Goal: Use online tool/utility: Utilize a website feature to perform a specific function

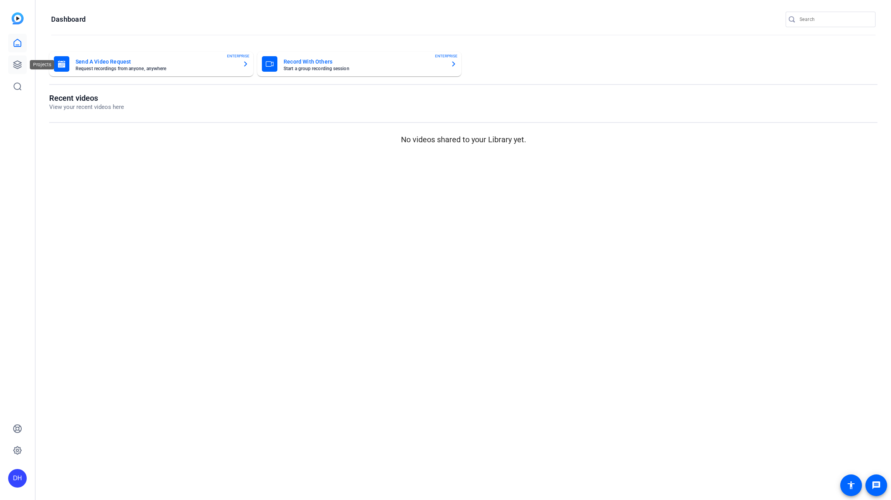
click at [16, 65] on icon at bounding box center [17, 64] width 9 height 9
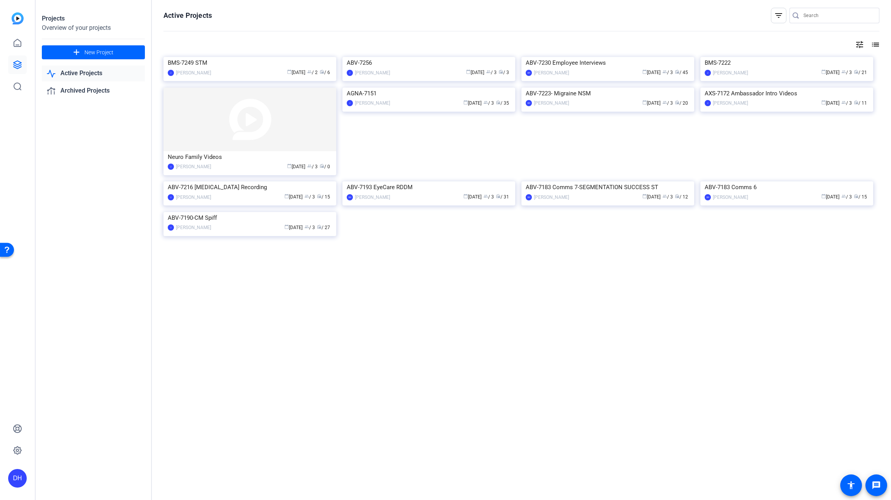
click at [81, 72] on link "Active Projects" at bounding box center [93, 74] width 103 height 16
click at [225, 77] on div "calendar_today [DATE] group / 2 radio / 6" at bounding box center [273, 73] width 117 height 8
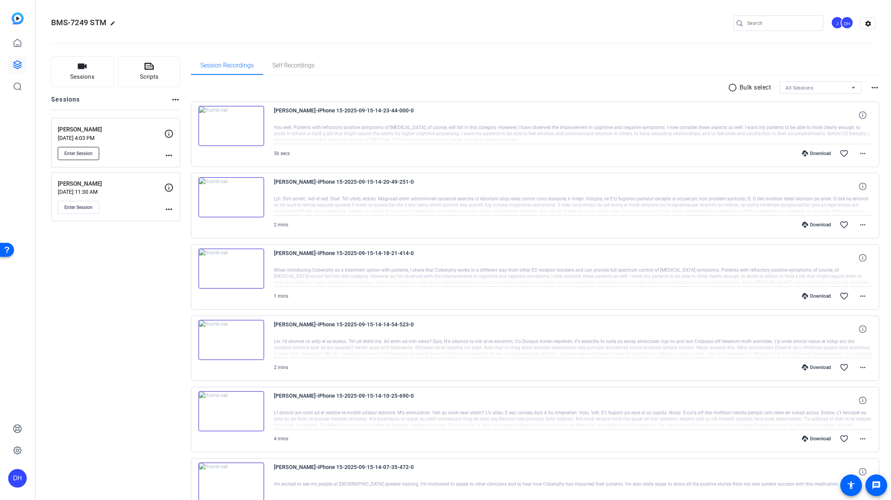
click at [81, 151] on span "Enter Session" at bounding box center [78, 153] width 28 height 6
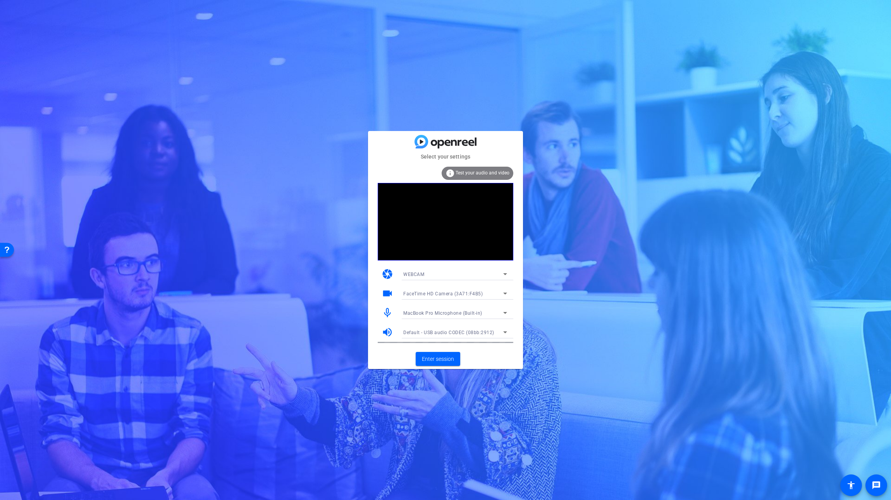
click at [503, 272] on icon at bounding box center [505, 273] width 9 height 9
click at [535, 267] on div at bounding box center [445, 250] width 891 height 500
click at [504, 272] on icon at bounding box center [505, 273] width 9 height 9
click at [536, 262] on div at bounding box center [445, 250] width 891 height 500
click at [488, 294] on div "FaceTime HD Camera (3A71:F4B5)" at bounding box center [453, 294] width 100 height 10
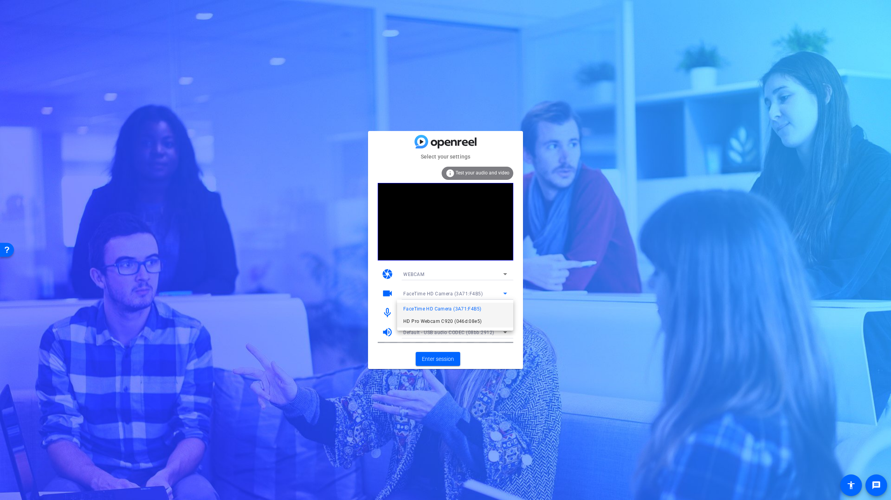
click at [473, 323] on span "HD Pro Webcam C920 (046d:08e5)" at bounding box center [442, 321] width 78 height 9
click at [441, 359] on span "Enter session" at bounding box center [438, 359] width 32 height 8
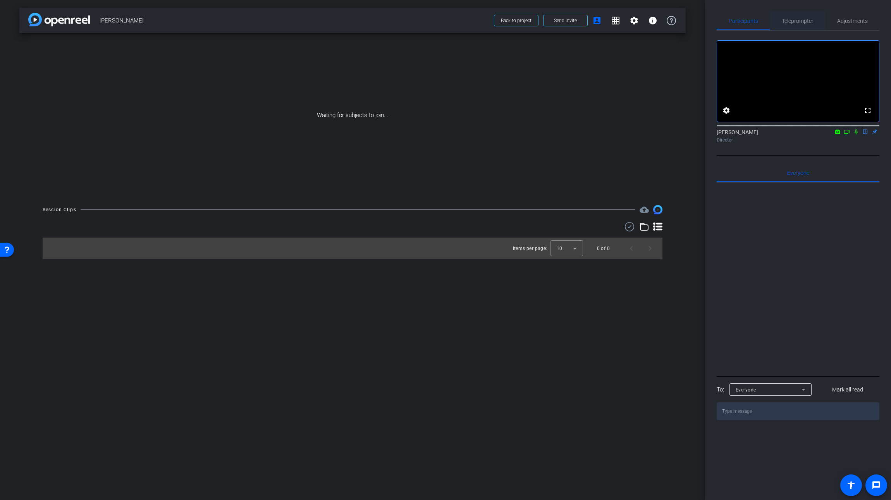
click at [803, 19] on span "Teleprompter" at bounding box center [798, 20] width 32 height 5
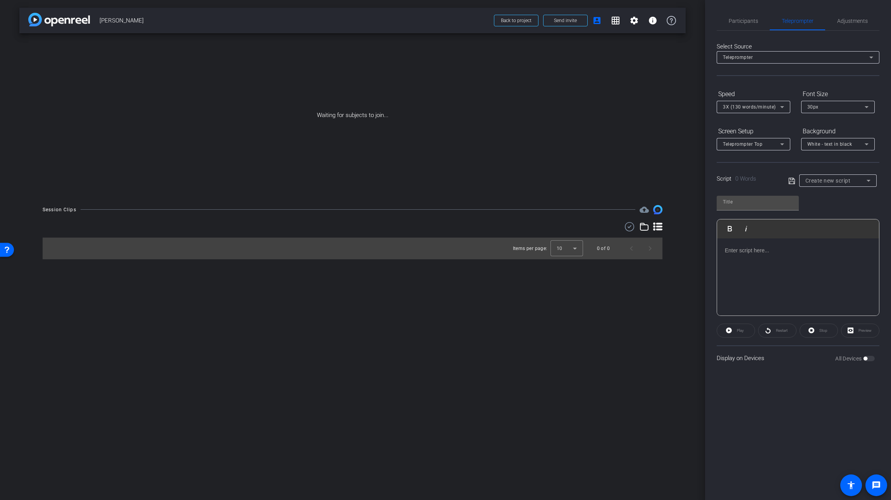
click at [729, 251] on p at bounding box center [798, 250] width 147 height 9
click at [737, 203] on input "text" at bounding box center [758, 201] width 70 height 9
paste input "Michael Asbach"
type input "Michael Asbach"
click at [791, 279] on div "Michael Asbach" at bounding box center [798, 277] width 162 height 78
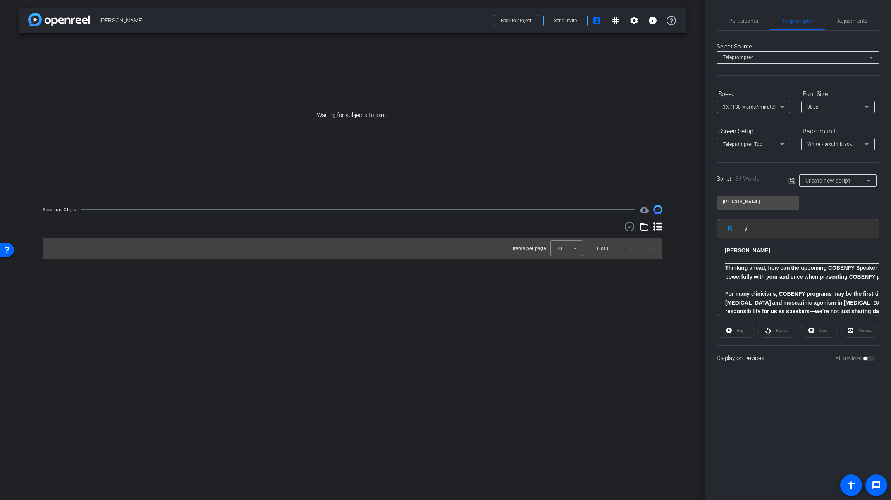
scroll to position [17, 0]
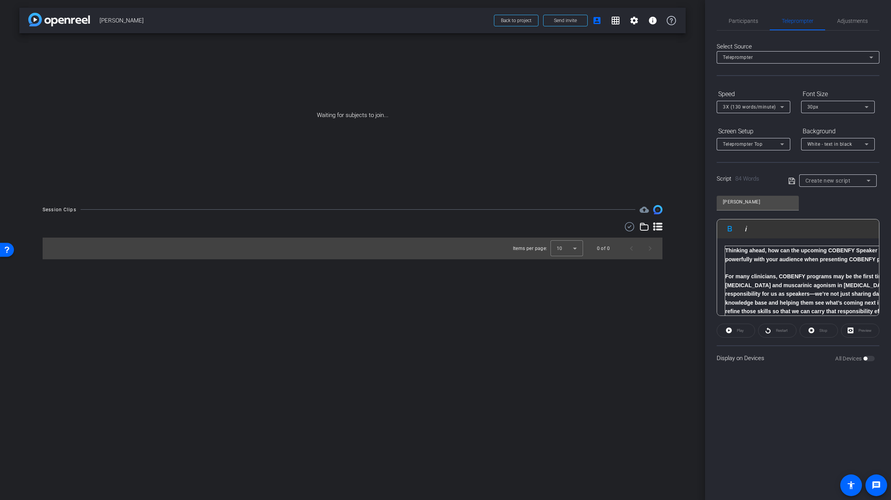
click at [727, 250] on strong "Thinking ahead, how can the upcoming COBENFY Speaker Training help you connect …" at bounding box center [844, 254] width 236 height 15
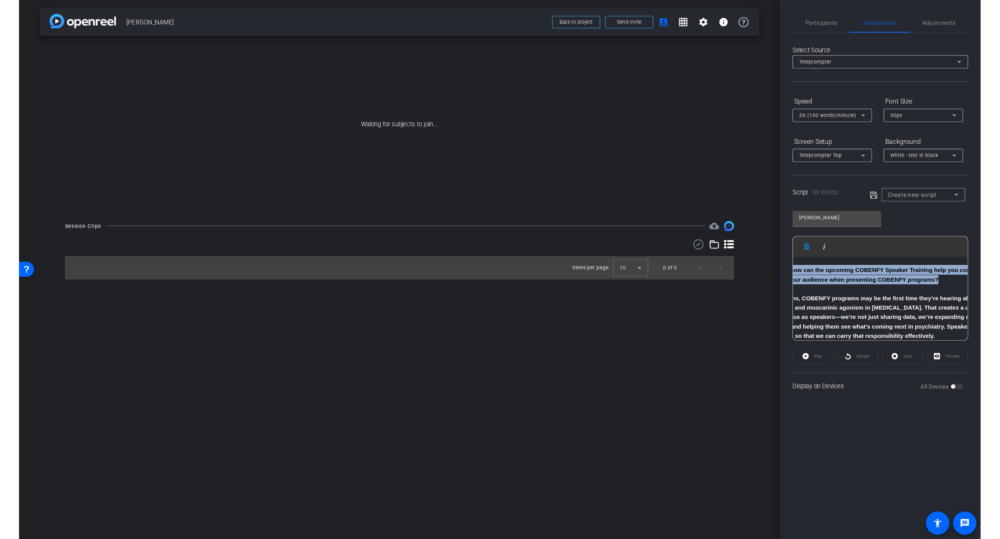
scroll to position [17, 109]
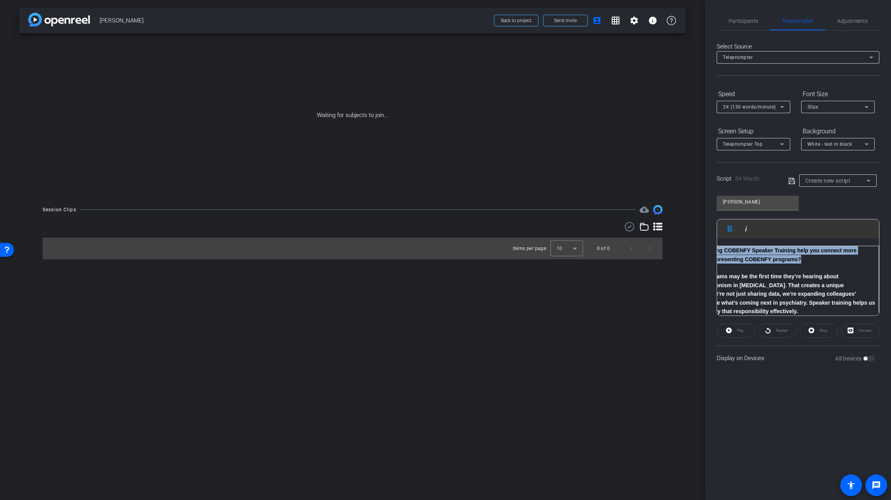
drag, startPoint x: 726, startPoint y: 249, endPoint x: 823, endPoint y: 257, distance: 97.2
click at [823, 257] on p "Thinking ahead, how can the upcoming COBENFY Speaker Training help you connect …" at bounding box center [750, 254] width 258 height 17
click at [729, 226] on icon "button" at bounding box center [730, 228] width 9 height 9
click at [743, 274] on strong "For many clinicians, COBENFY programs may be the first time they’re hearing abo…" at bounding box center [748, 293] width 254 height 41
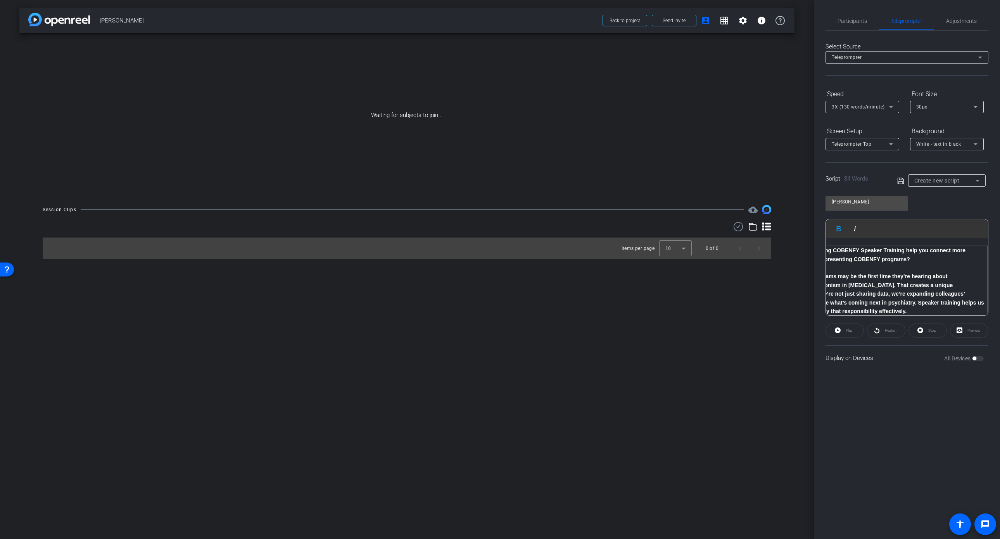
click at [883, 230] on div "Play Play from this location Play Selected Play and display the selected text o…" at bounding box center [907, 228] width 162 height 19
click at [851, 269] on p "​" at bounding box center [858, 268] width 258 height 9
click at [839, 279] on p "For many clinicians, COBENFY programs may be the first time they’re hearing abo…" at bounding box center [858, 293] width 258 height 43
click at [891, 330] on div "Preview" at bounding box center [969, 331] width 38 height 14
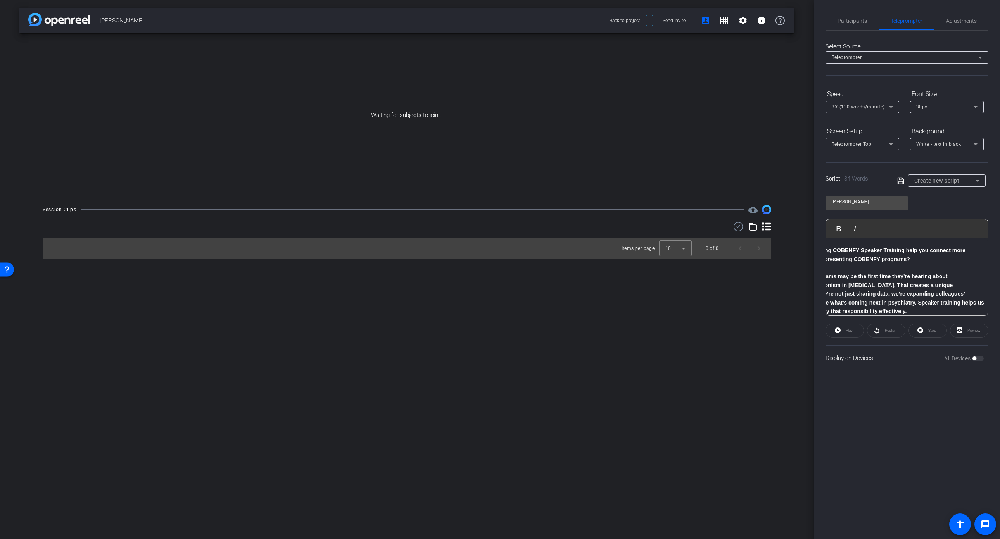
click at [891, 330] on div "Preview" at bounding box center [969, 331] width 38 height 14
click at [829, 277] on strong "For many clinicians, COBENFY programs may be the first time they’re hearing abo…" at bounding box center [856, 293] width 254 height 41
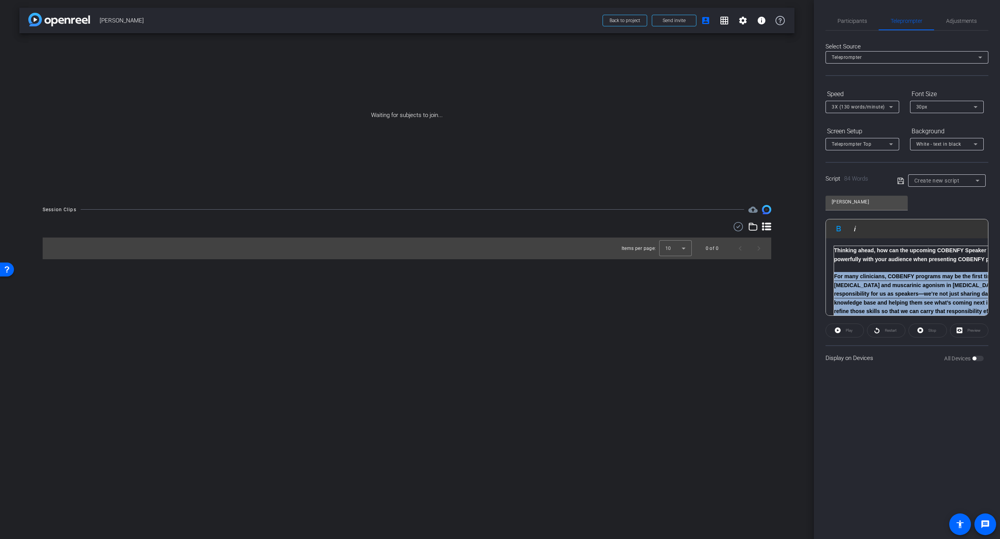
scroll to position [30, 0]
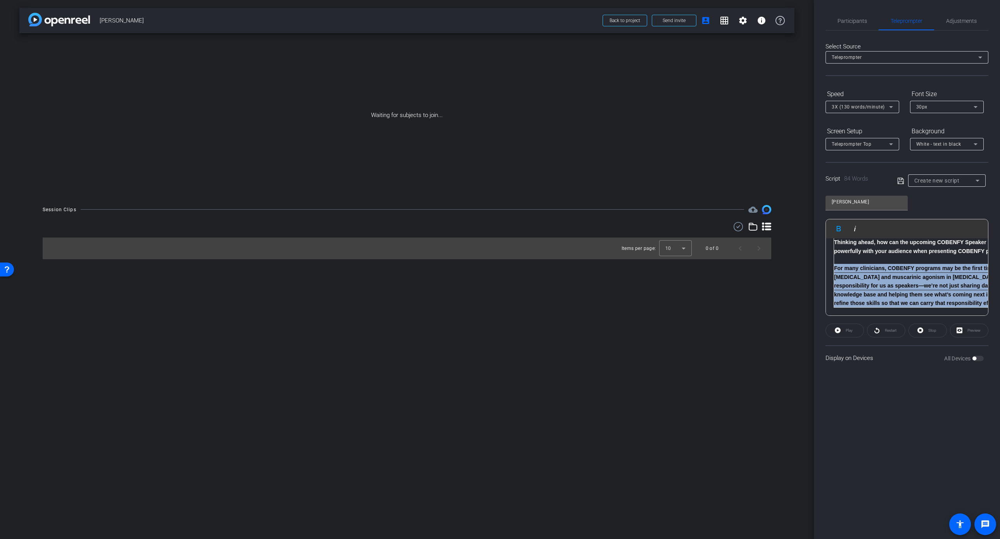
drag, startPoint x: 834, startPoint y: 275, endPoint x: 932, endPoint y: 299, distance: 100.5
click at [891, 299] on p "For many clinicians, COBENFY programs may be the first time they’re hearing abo…" at bounding box center [963, 285] width 258 height 43
click at [840, 227] on icon "button" at bounding box center [838, 228] width 4 height 5
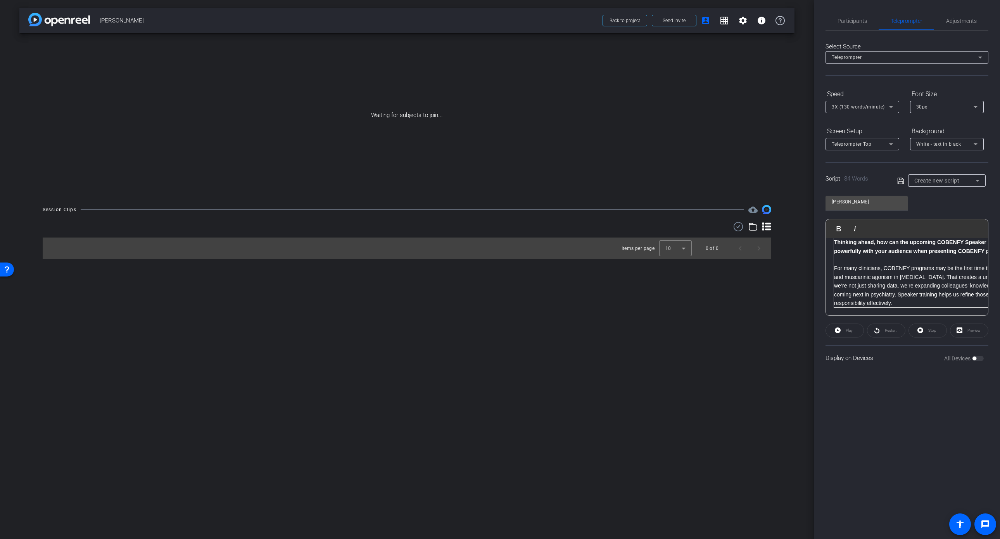
click at [872, 298] on p "For many clinicians, COBENFY programs may be the first time they’re hearing abo…" at bounding box center [963, 285] width 258 height 43
click at [891, 300] on strong "What excites you about this year’s upcoming COBENFY Speaker Training?" at bounding box center [930, 303] width 193 height 6
click at [891, 305] on p "What excites you about this year’s upcoming COBENFY Speaker Training?" at bounding box center [858, 306] width 258 height 9
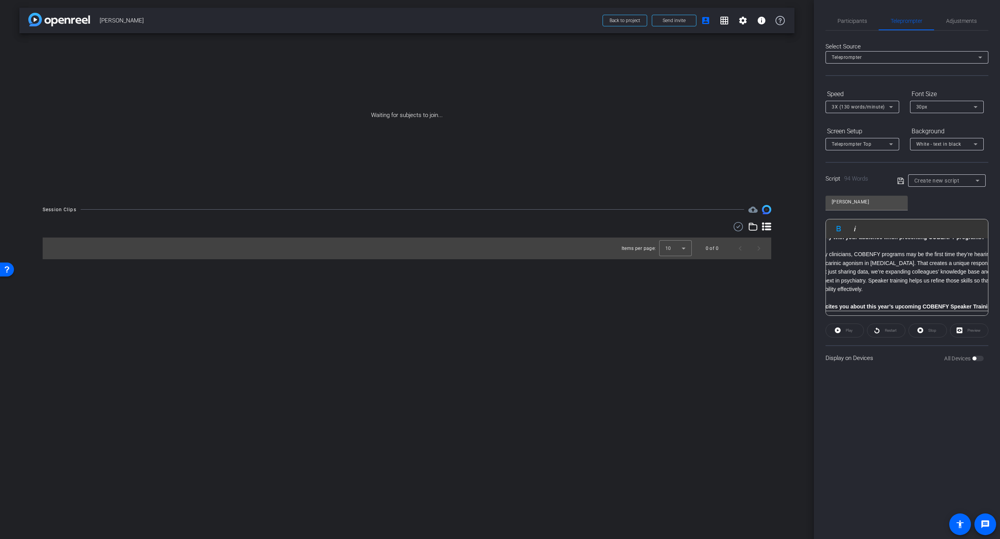
scroll to position [40, 0]
click at [891, 360] on div "All Devices" at bounding box center [964, 359] width 40 height 8
click at [891, 306] on strong "What excites you about this year’s upcoming COBENFY Speaker Training?" at bounding box center [930, 306] width 193 height 6
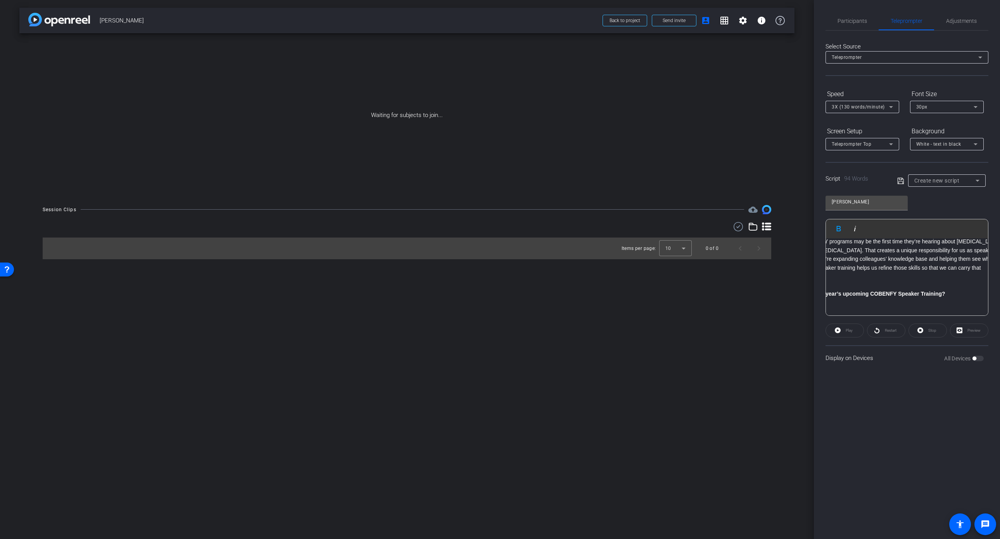
click at [855, 304] on p "​" at bounding box center [881, 302] width 258 height 9
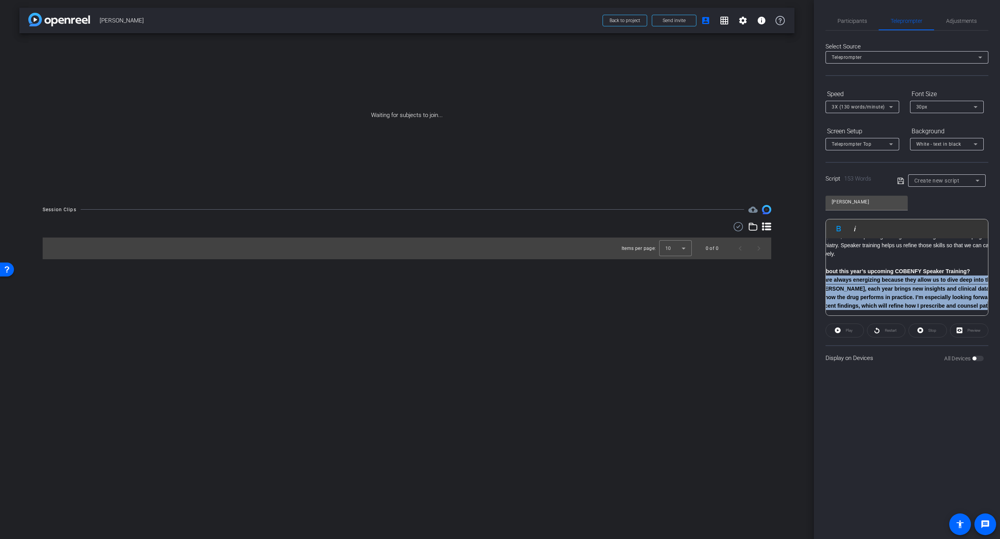
scroll to position [75, 0]
drag, startPoint x: 976, startPoint y: 308, endPoint x: 834, endPoint y: 283, distance: 144.1
click at [834, 283] on p "Speaker trainings are always energizing because they allow us to dive deep into…" at bounding box center [963, 293] width 258 height 35
click at [838, 229] on icon "button" at bounding box center [838, 228] width 9 height 9
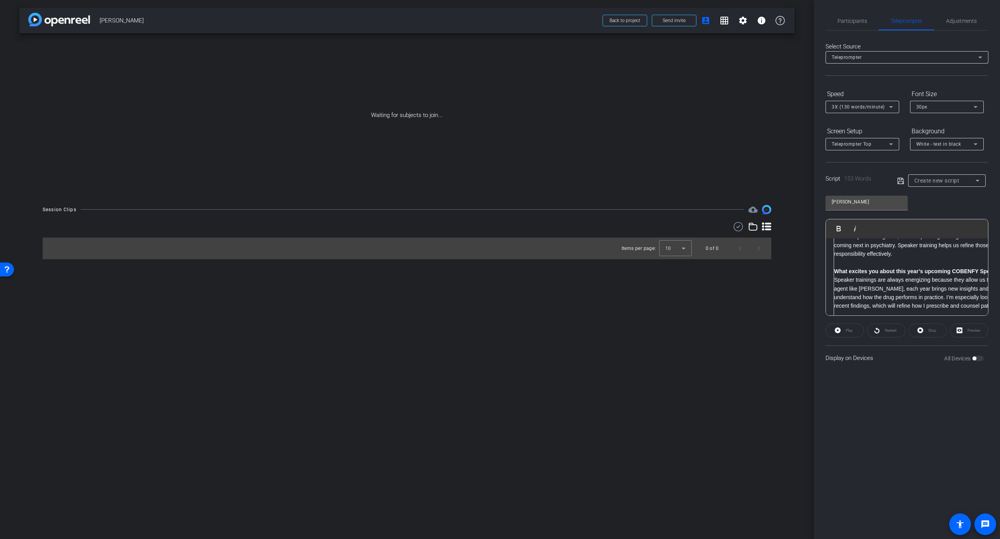
click at [835, 278] on p "Speaker trainings are always energizing because they allow us to dive deep into…" at bounding box center [963, 293] width 258 height 35
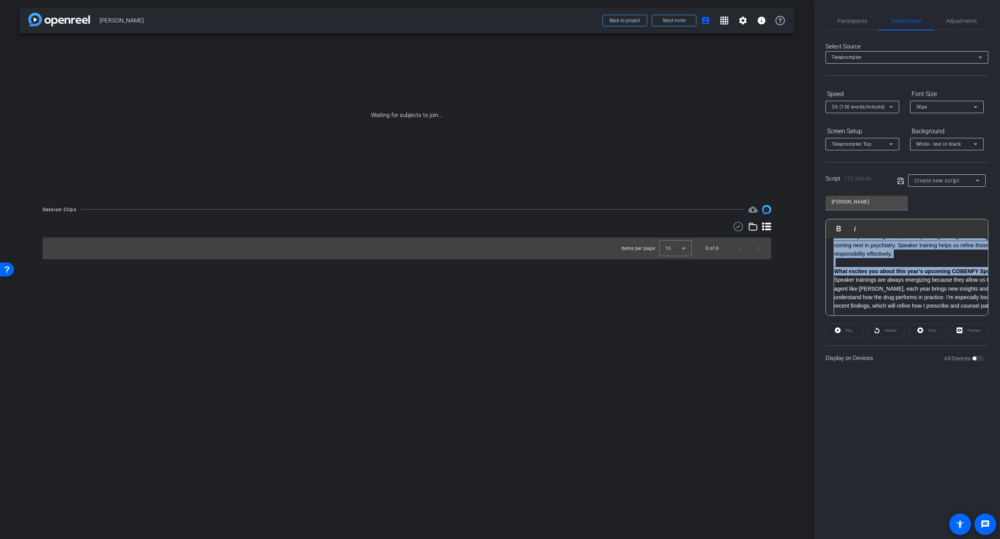
drag, startPoint x: 835, startPoint y: 281, endPoint x: 829, endPoint y: 281, distance: 6.2
click at [829, 281] on div "Michael Asbach ​ Thinking ahead, how can the upcoming COBENFY Speaker Training …" at bounding box center [907, 246] width 162 height 164
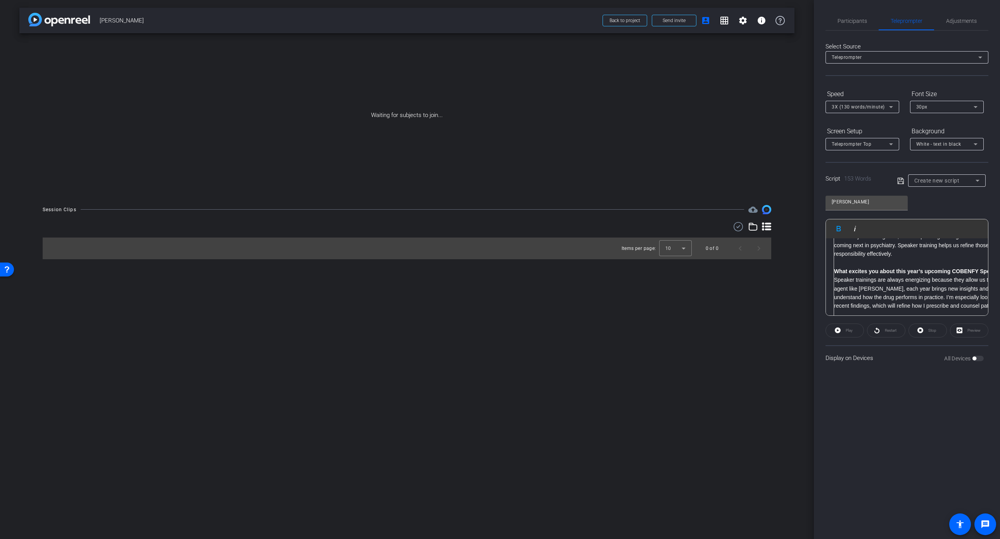
click at [838, 281] on p "Speaker trainings are always energizing because they allow us to dive deep into…" at bounding box center [963, 293] width 258 height 35
click at [891, 292] on p "Speaker trainings are always energizing because they allow us to dive deep into…" at bounding box center [963, 281] width 258 height 35
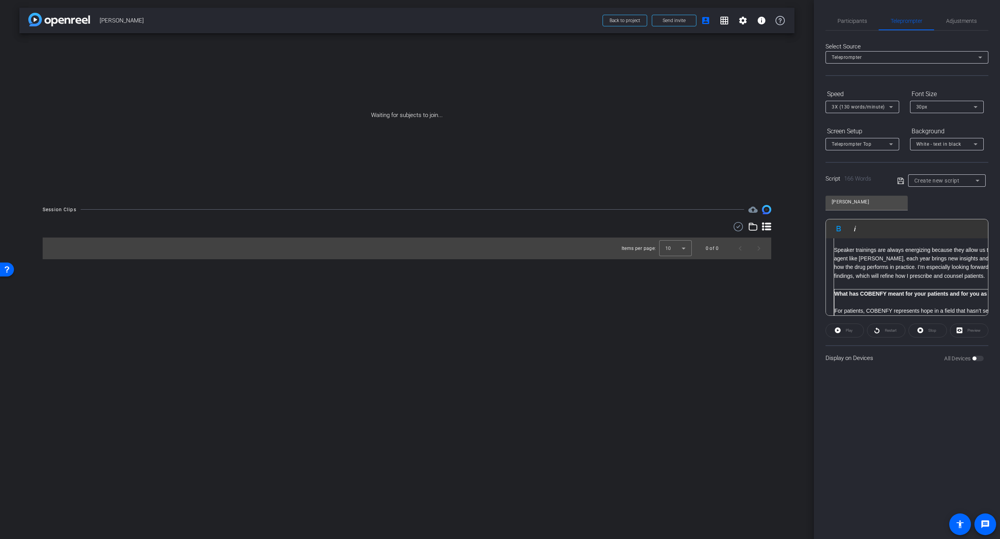
scroll to position [174, 0]
click at [838, 286] on p at bounding box center [963, 285] width 258 height 9
click at [891, 290] on p "For patients, COBENFY represents hope in a field that hasn’t seen true mechanis…" at bounding box center [963, 285] width 258 height 26
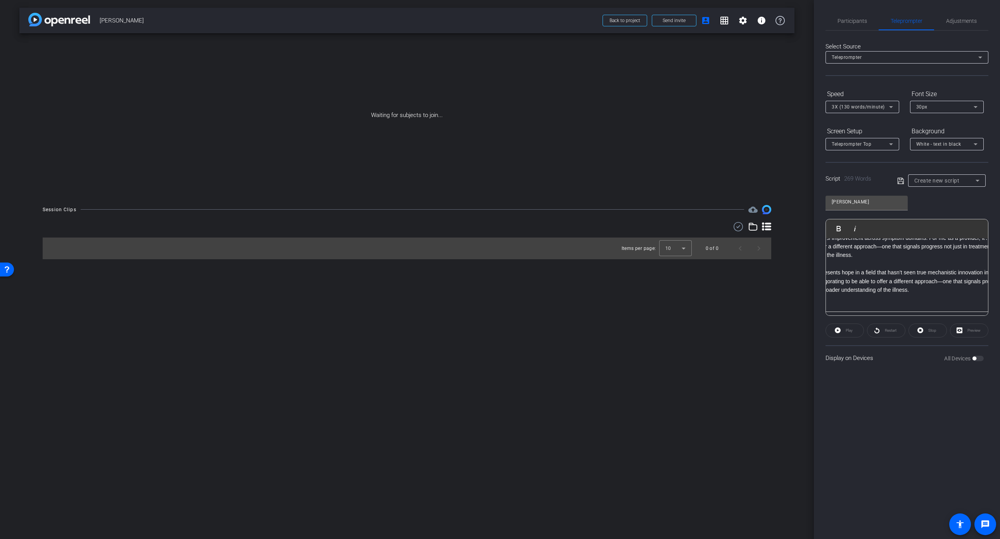
click at [831, 304] on p at bounding box center [884, 307] width 258 height 9
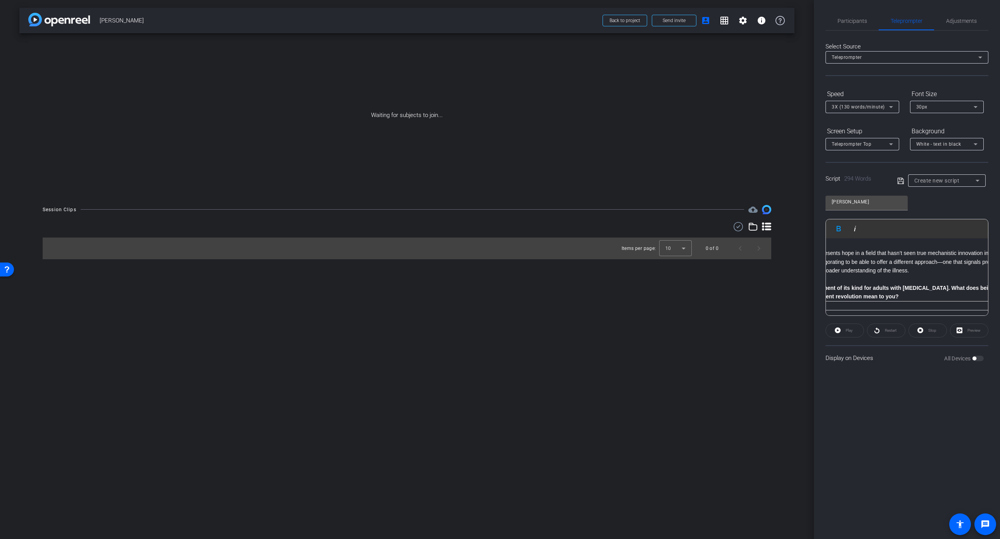
scroll to position [222, 79]
click at [891, 294] on p "​" at bounding box center [884, 298] width 258 height 9
click at [837, 303] on p "​" at bounding box center [884, 307] width 258 height 9
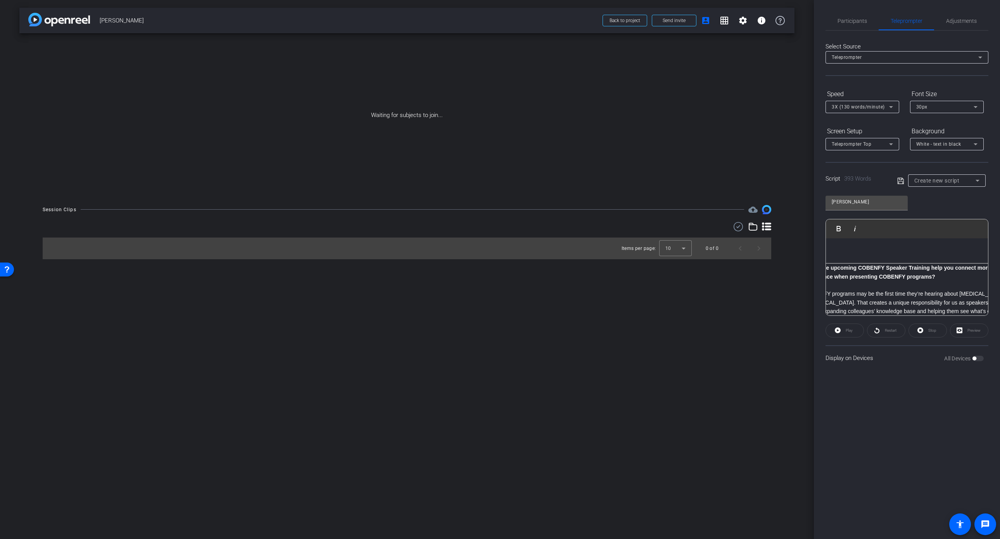
click at [891, 179] on icon at bounding box center [900, 181] width 6 height 6
click at [891, 332] on span "Preview" at bounding box center [973, 330] width 13 height 4
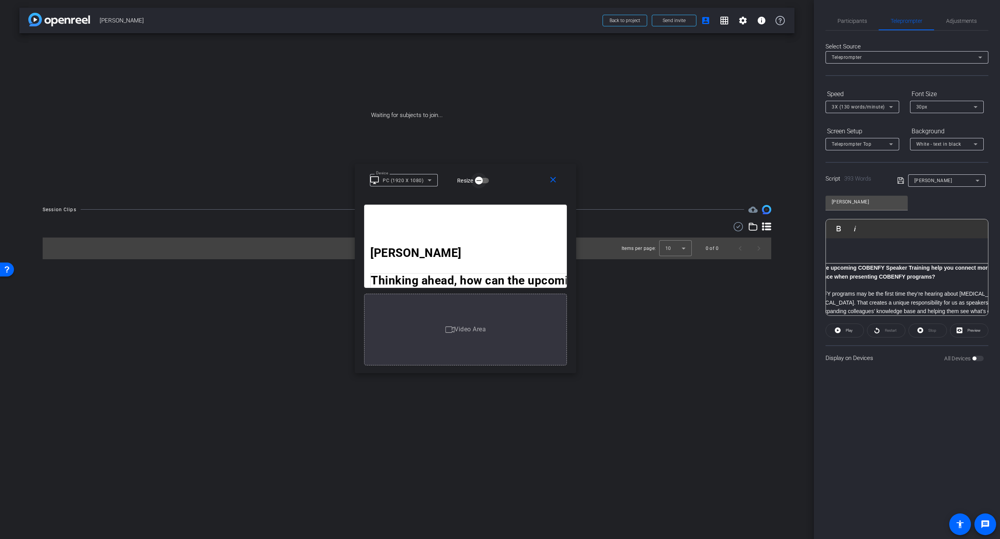
drag, startPoint x: 514, startPoint y: 181, endPoint x: 478, endPoint y: 180, distance: 36.1
click at [478, 181] on icon "button" at bounding box center [478, 181] width 5 height 1
click at [474, 179] on span "button" at bounding box center [480, 180] width 14 height 5
click at [483, 180] on span "button" at bounding box center [477, 181] width 16 height 16
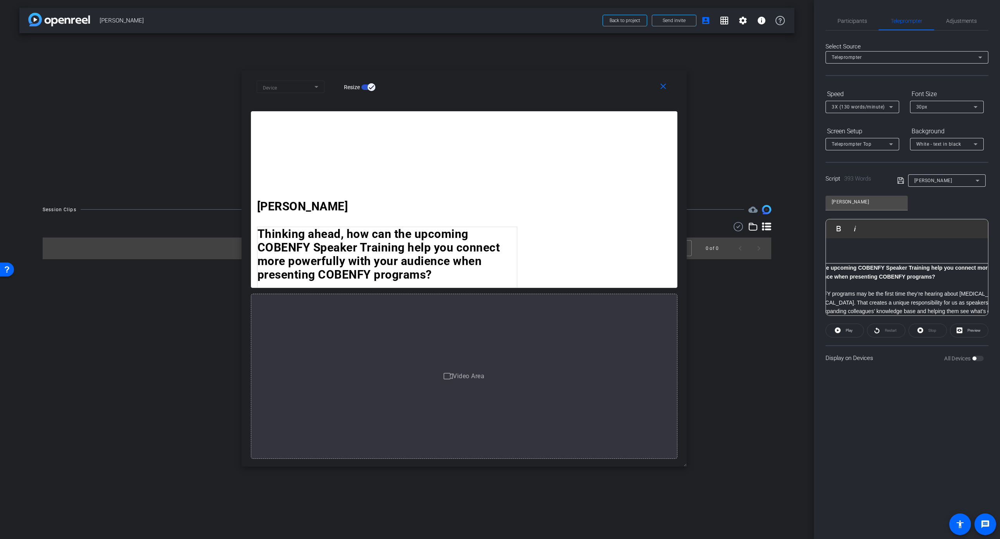
drag, startPoint x: 573, startPoint y: 371, endPoint x: 797, endPoint y: 558, distance: 291.7
click at [797, 500] on html "Accessibility Screen-Reader Guide, Feedback, and Issue Reporting | New window m…" at bounding box center [500, 269] width 1000 height 539
click at [853, 329] on span at bounding box center [845, 330] width 38 height 19
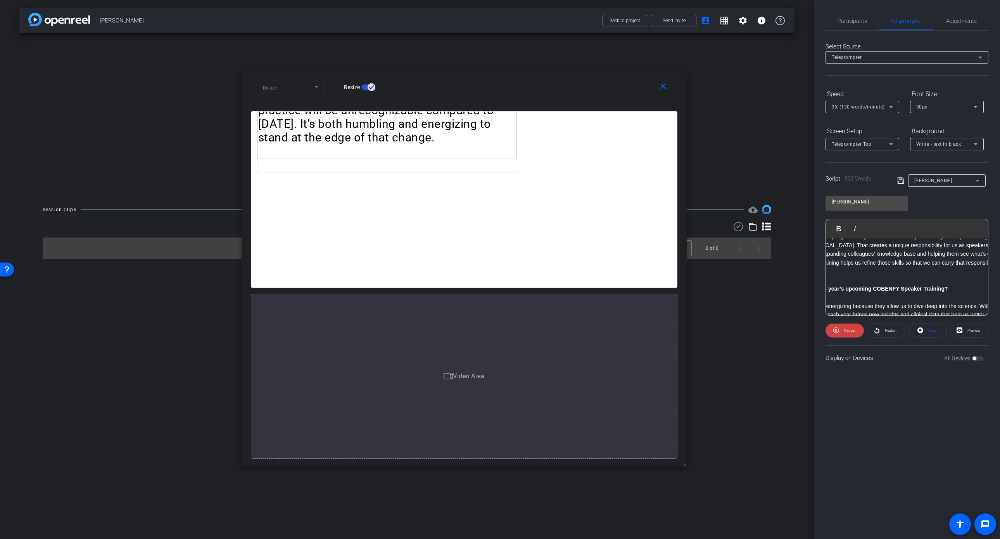
scroll to position [62, 79]
click at [887, 108] on icon at bounding box center [890, 106] width 9 height 9
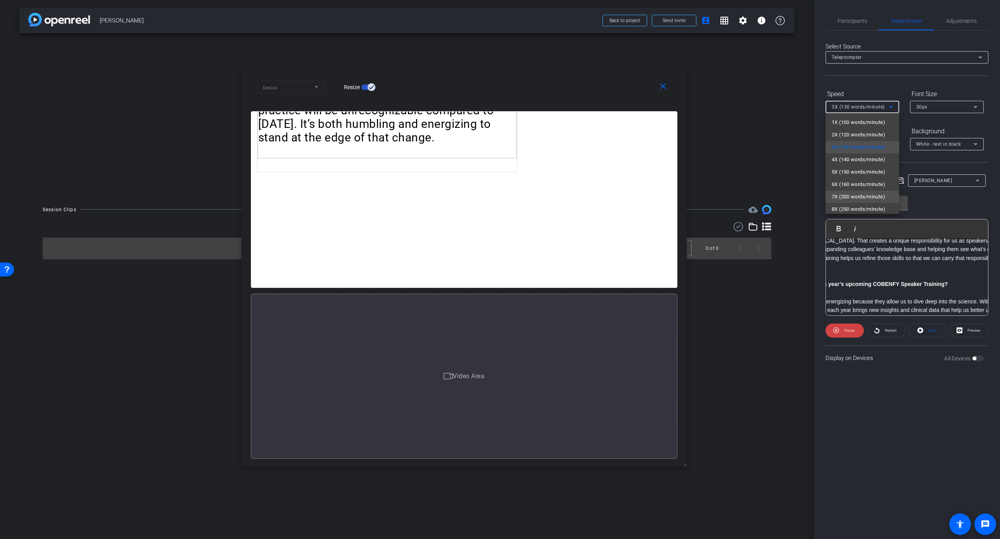
click at [864, 192] on span "7X (200 words/minute)" at bounding box center [857, 196] width 53 height 9
click at [848, 331] on span "Pause" at bounding box center [849, 330] width 10 height 4
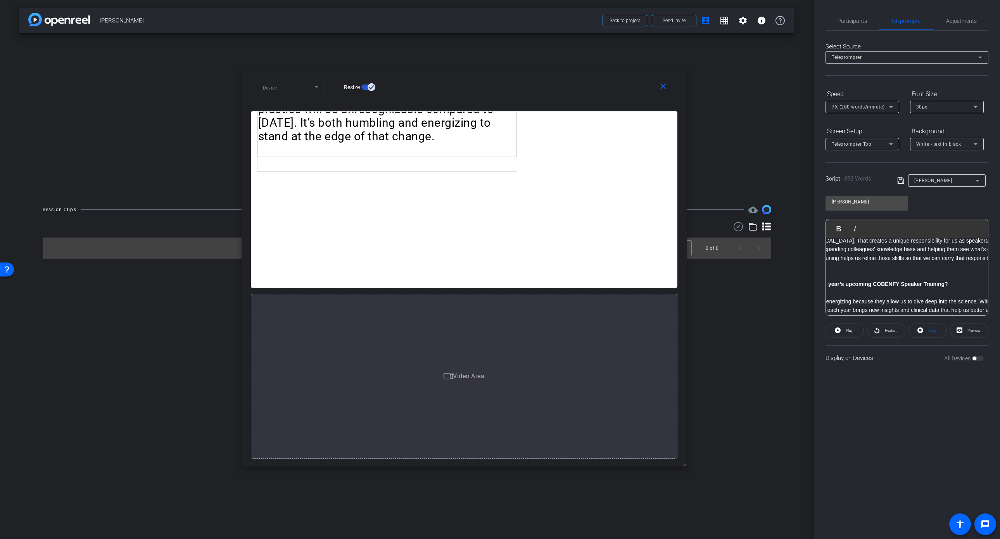
click at [848, 331] on span "Play" at bounding box center [848, 330] width 7 height 4
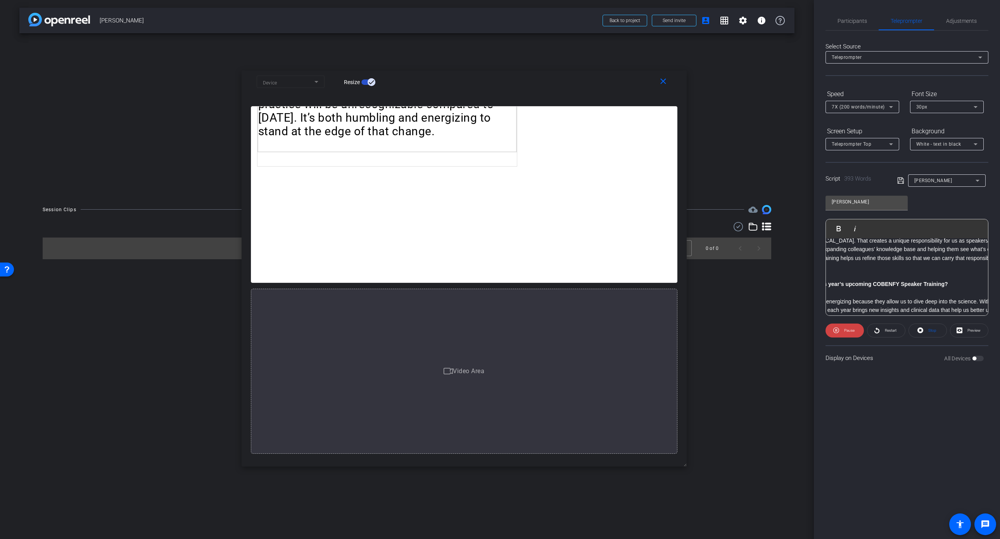
scroll to position [0, 0]
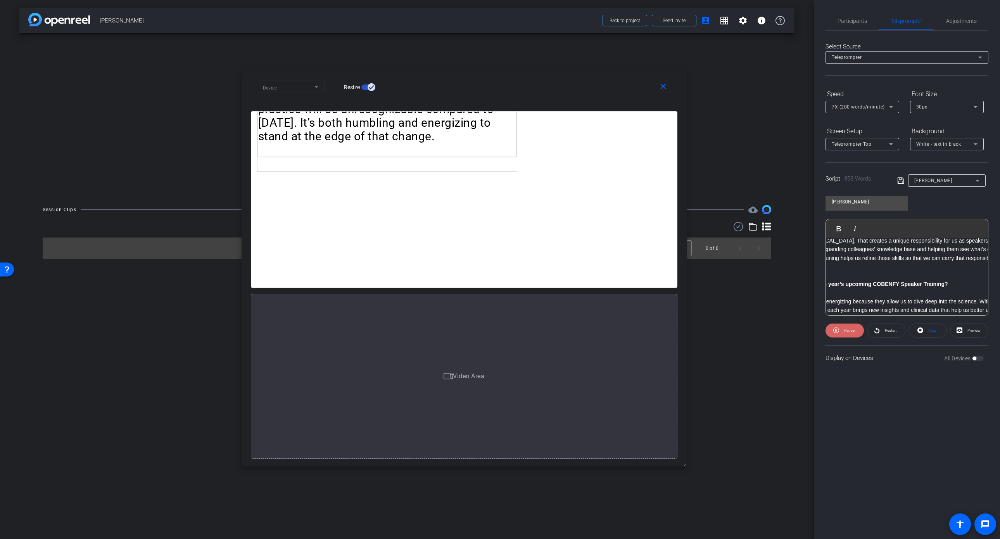
click at [846, 331] on span "Pause" at bounding box center [849, 330] width 10 height 4
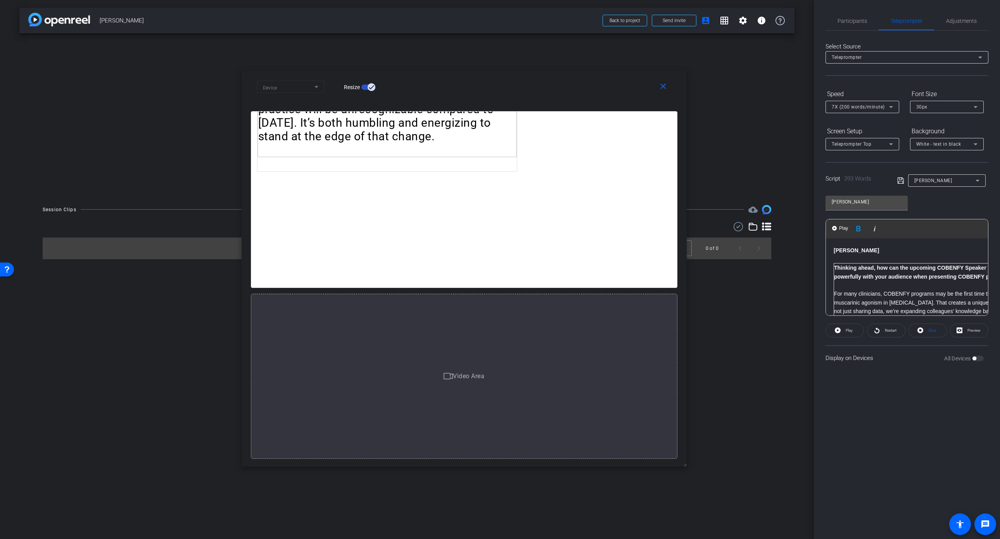
click at [835, 269] on strong "Thinking ahead, how can the upcoming COBENFY Speaker Training help you connect …" at bounding box center [952, 272] width 236 height 15
click at [834, 269] on strong "Thinking ahead, how can the upcoming COBENFY Speaker Training help you connect …" at bounding box center [952, 272] width 236 height 15
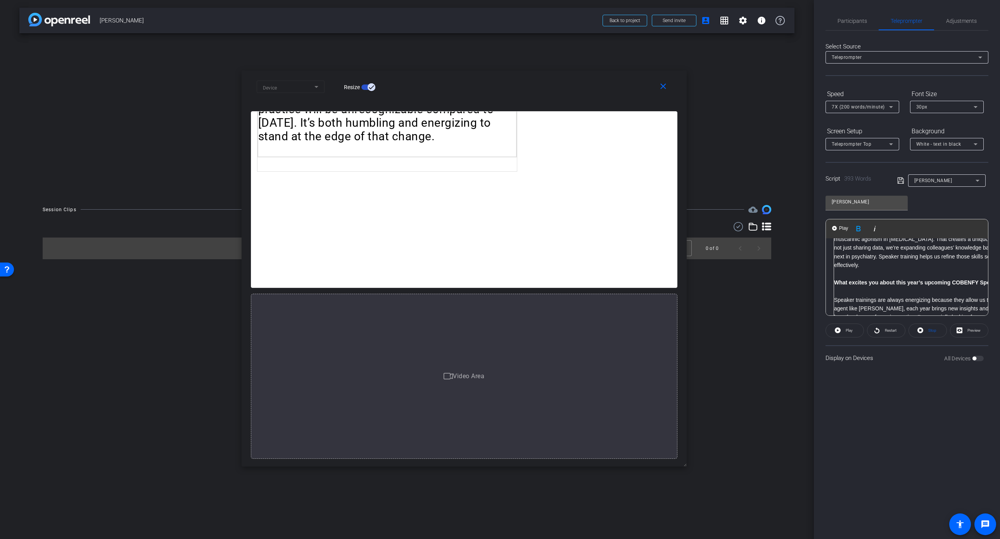
click at [835, 279] on strong "What excites you about this year’s upcoming COBENFY Speaker Training?" at bounding box center [930, 282] width 193 height 6
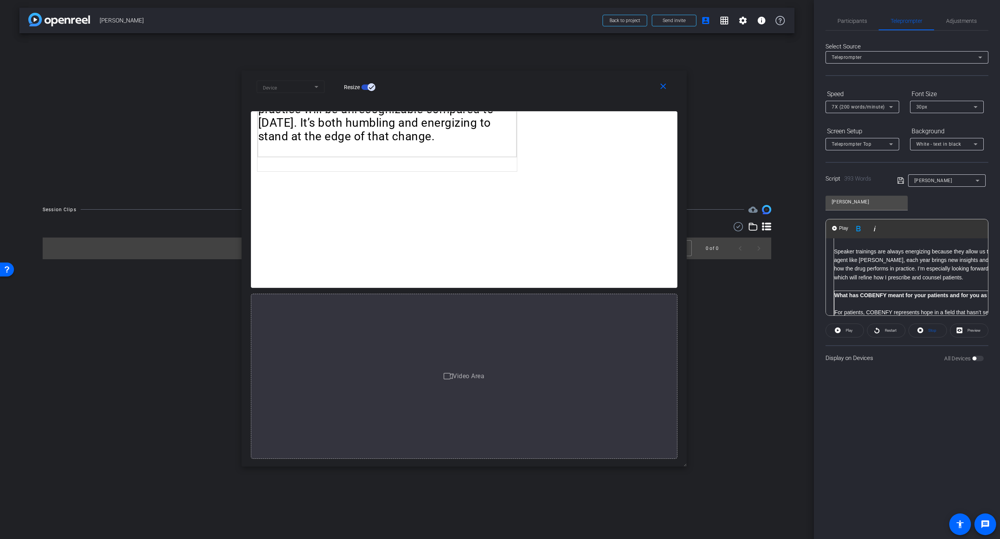
scroll to position [125, 0]
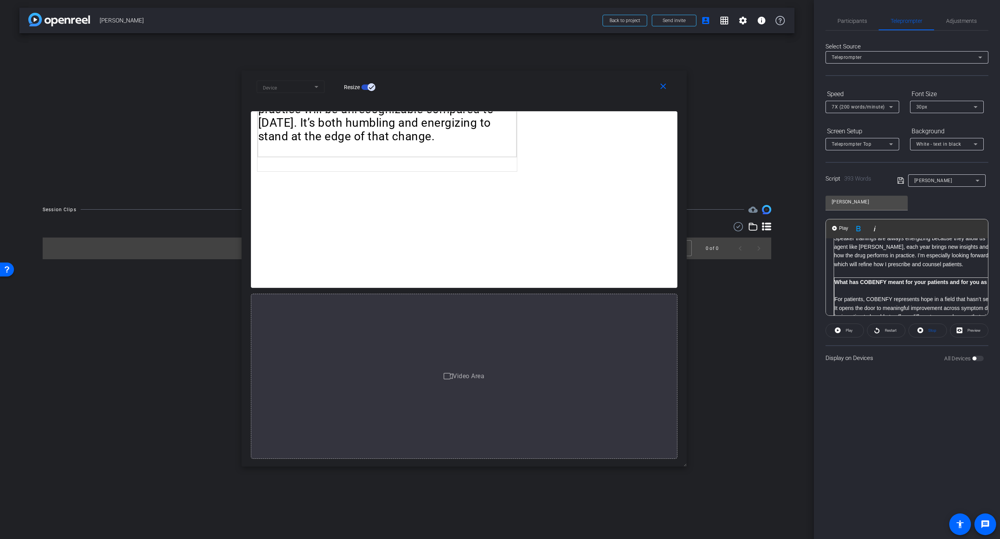
click at [834, 279] on strong "What has COBENFY meant for your patients and for you as a provider?" at bounding box center [925, 282] width 183 height 6
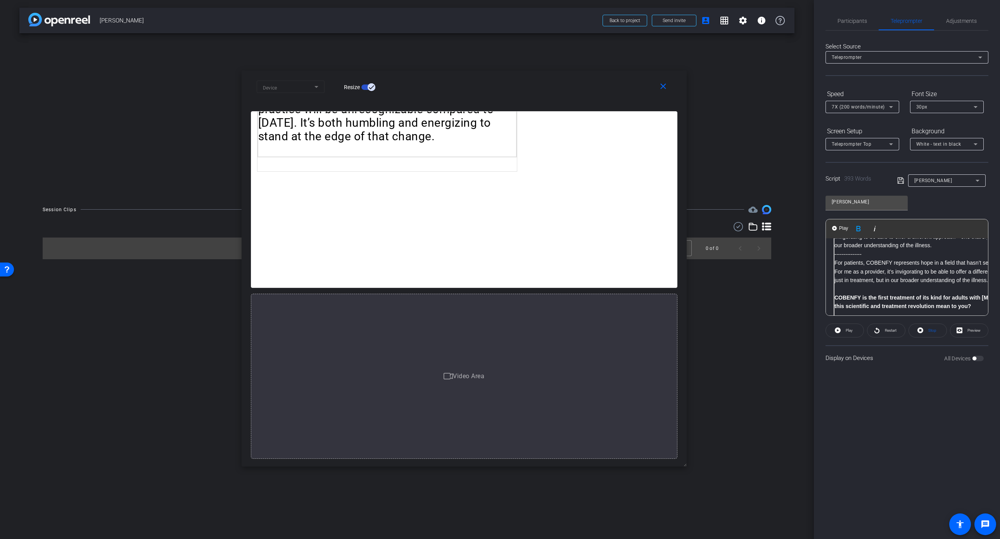
click at [836, 259] on p "For patients, COBENFY represents hope in a field that hasn’t seen true mechanis…" at bounding box center [963, 272] width 259 height 26
click at [835, 259] on p "For patients, COBENFY represents hope in a field that hasn’t seen true mechanis…" at bounding box center [963, 272] width 259 height 26
click at [884, 330] on span "Restart" at bounding box center [890, 330] width 14 height 11
click at [836, 259] on p "For patients, COBENFY represents hope in a field that hasn’t seen true mechanis…" at bounding box center [963, 272] width 259 height 26
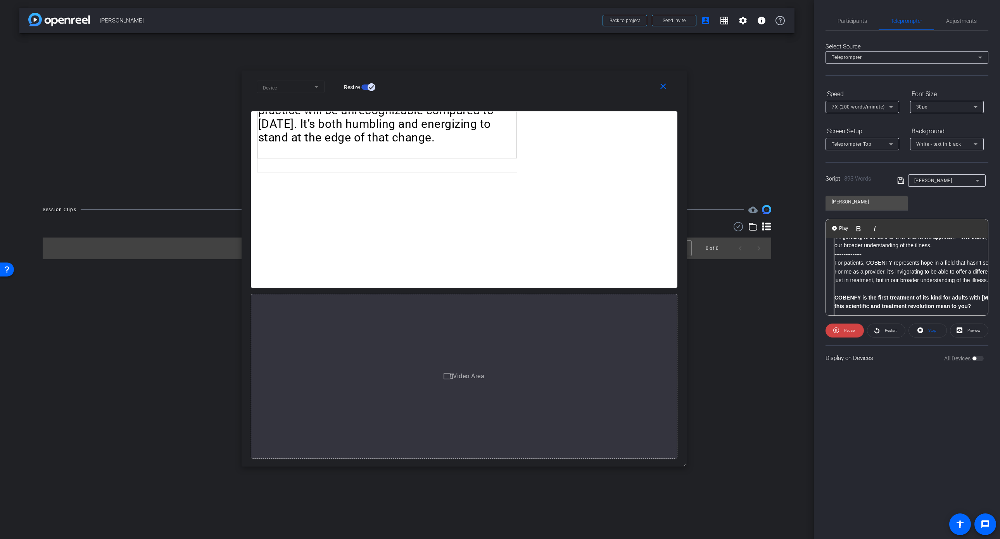
click at [835, 259] on p "For patients, COBENFY represents hope in a field that hasn’t seen true mechanis…" at bounding box center [963, 272] width 259 height 26
click at [851, 331] on span "Pause" at bounding box center [849, 330] width 10 height 4
click at [834, 259] on p "For patients, COBENFY represents hope in a field that hasn’t seen true mechanis…" at bounding box center [963, 272] width 259 height 26
click at [891, 331] on span "Stop" at bounding box center [932, 330] width 8 height 4
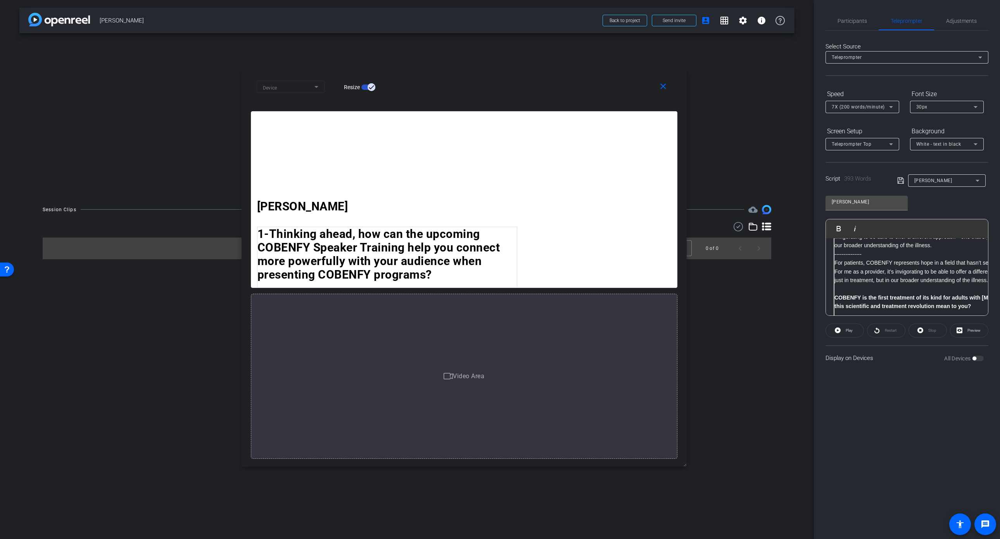
click at [834, 259] on p "For patients, COBENFY represents hope in a field that hasn’t seen true mechanis…" at bounding box center [963, 272] width 259 height 26
click at [850, 332] on span "Play" at bounding box center [848, 330] width 7 height 4
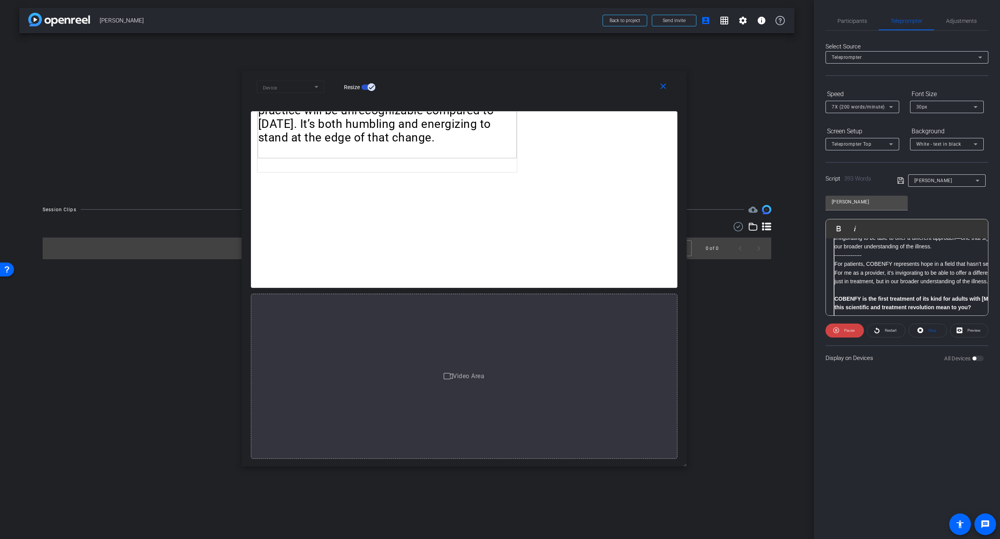
scroll to position [205, 0]
click at [836, 295] on strong "COBENFY is the first treatment of its kind for adults with schizophrenia. What …" at bounding box center [963, 302] width 258 height 15
click at [848, 330] on span "Pause" at bounding box center [849, 330] width 10 height 4
click at [891, 181] on icon at bounding box center [900, 180] width 7 height 9
click at [848, 332] on span "Play" at bounding box center [848, 330] width 7 height 4
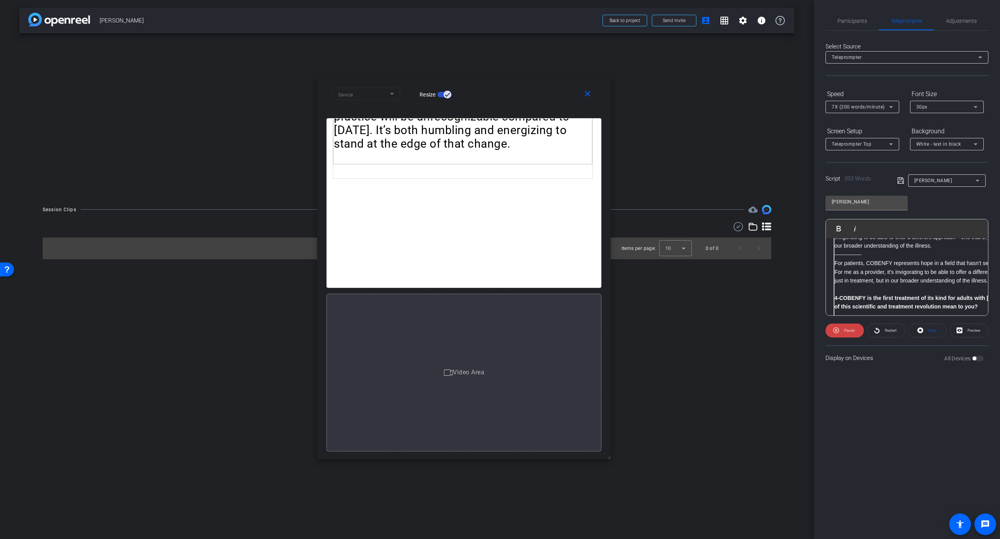
drag, startPoint x: 683, startPoint y: 464, endPoint x: 532, endPoint y: 449, distance: 152.2
click at [532, 449] on div "close Device Resize Michael Asbach 1-Thinking ahead, how can the upcoming COBEN…" at bounding box center [463, 269] width 293 height 382
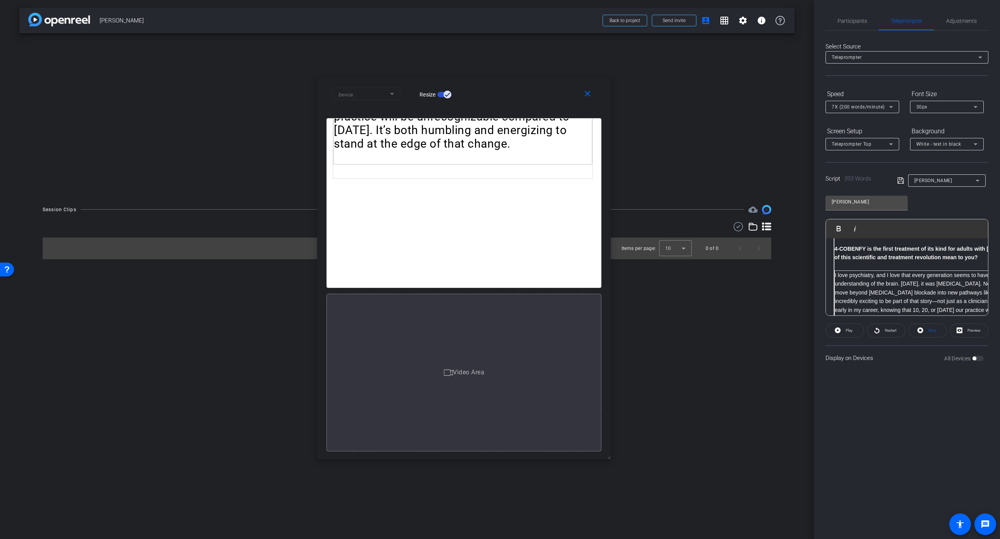
scroll to position [283, 0]
click at [891, 181] on icon at bounding box center [900, 180] width 7 height 9
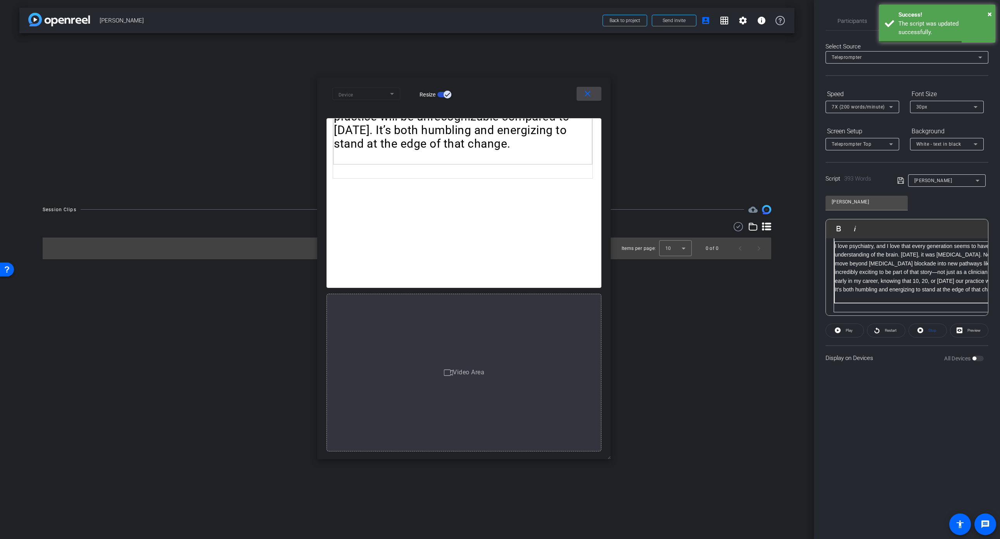
click at [583, 95] on mat-icon "close" at bounding box center [588, 94] width 10 height 10
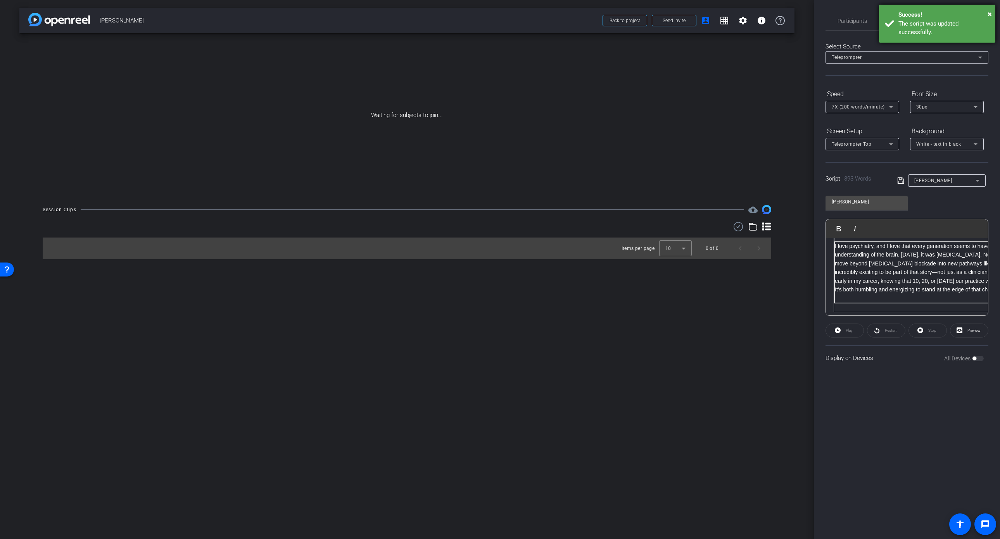
click at [891, 12] on div "× Success! The script was updated successfully." at bounding box center [937, 24] width 116 height 38
